Goal: Task Accomplishment & Management: Complete application form

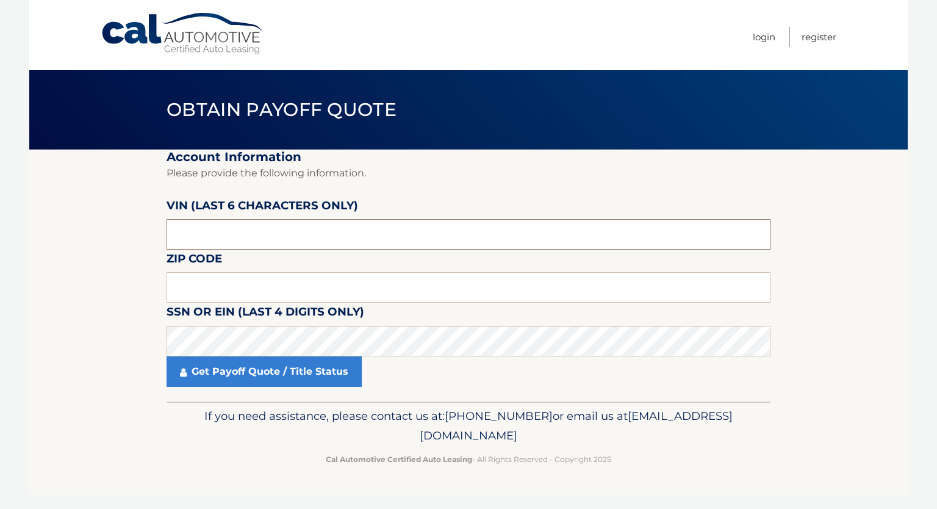
click at [288, 230] on input "text" at bounding box center [469, 234] width 604 height 31
click at [294, 279] on input "text" at bounding box center [469, 287] width 604 height 31
type input "10522"
click at [328, 223] on input "text" at bounding box center [469, 234] width 604 height 31
type input "p*****"
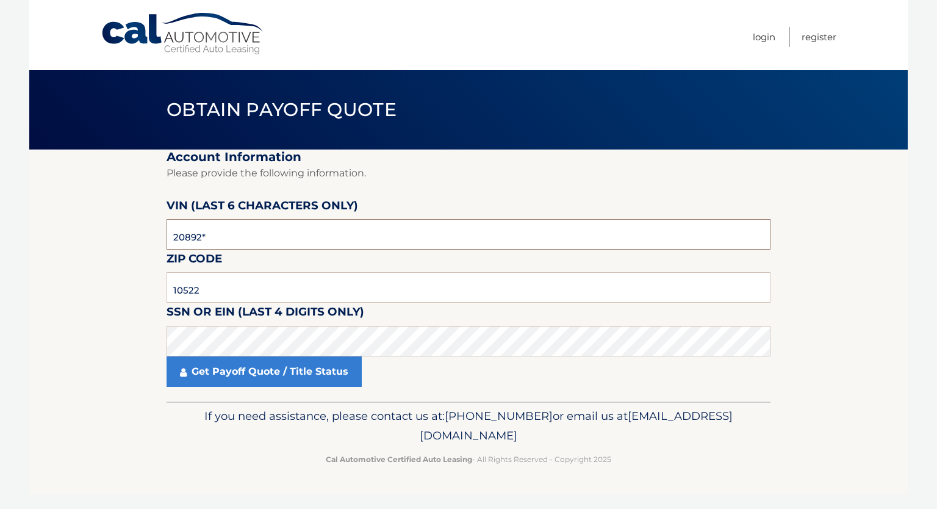
type input "208924"
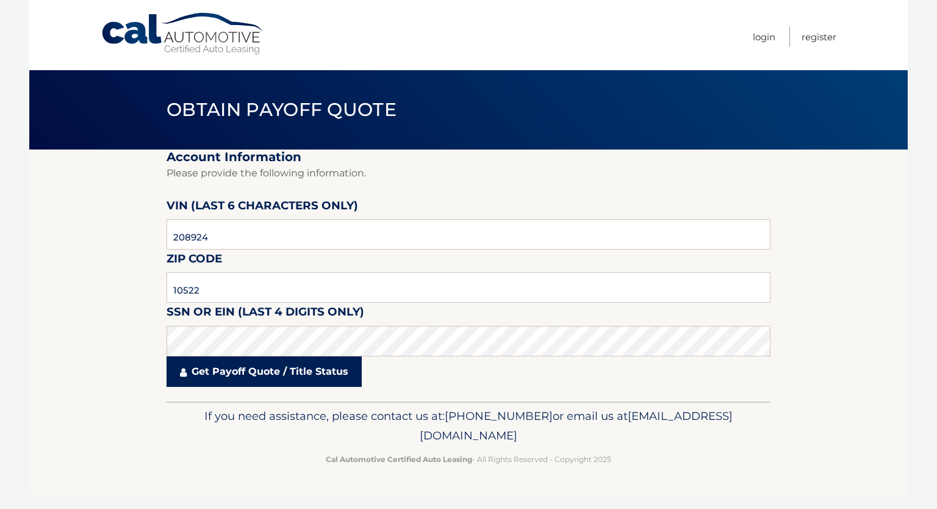
click at [195, 379] on link "Get Payoff Quote / Title Status" at bounding box center [264, 371] width 195 height 31
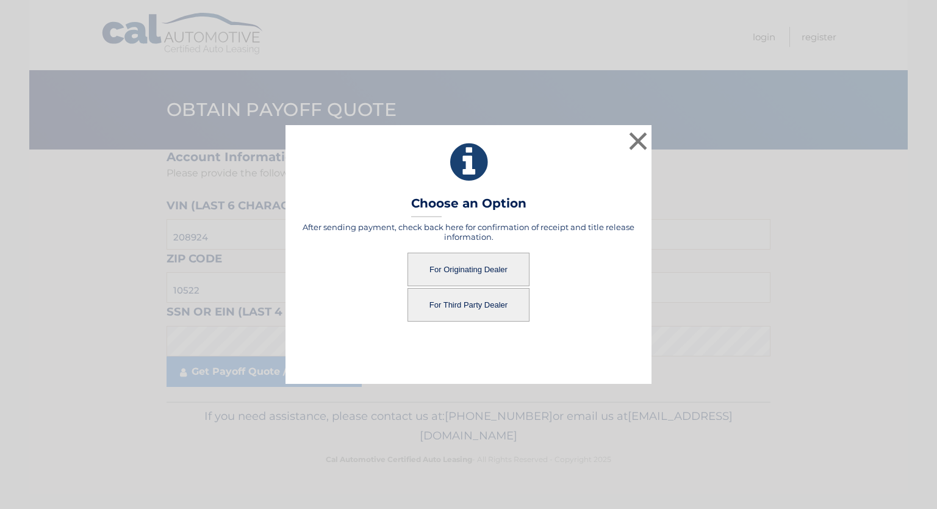
click at [504, 277] on button "For Originating Dealer" at bounding box center [469, 270] width 122 height 34
click at [471, 277] on button "For Originating Dealer" at bounding box center [469, 270] width 122 height 34
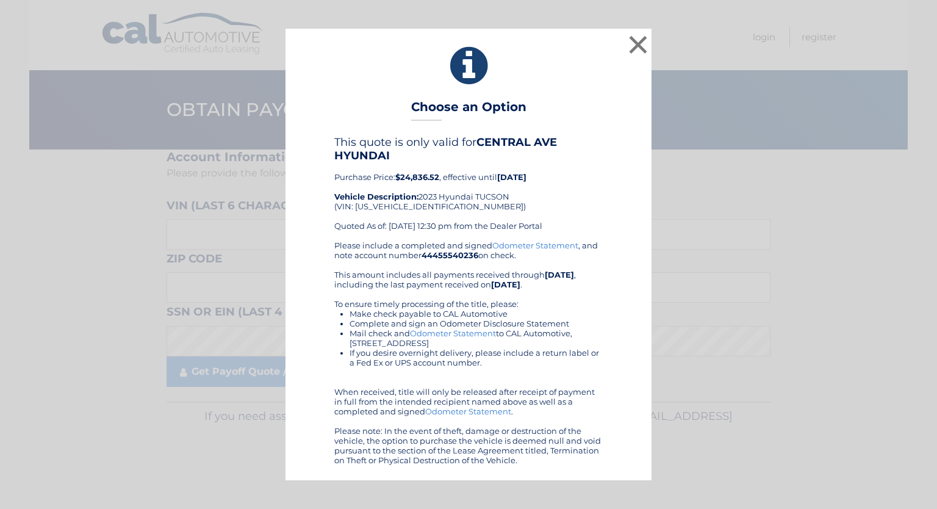
click at [537, 249] on link "Odometer Statement" at bounding box center [535, 245] width 86 height 10
